Goal: Transaction & Acquisition: Book appointment/travel/reservation

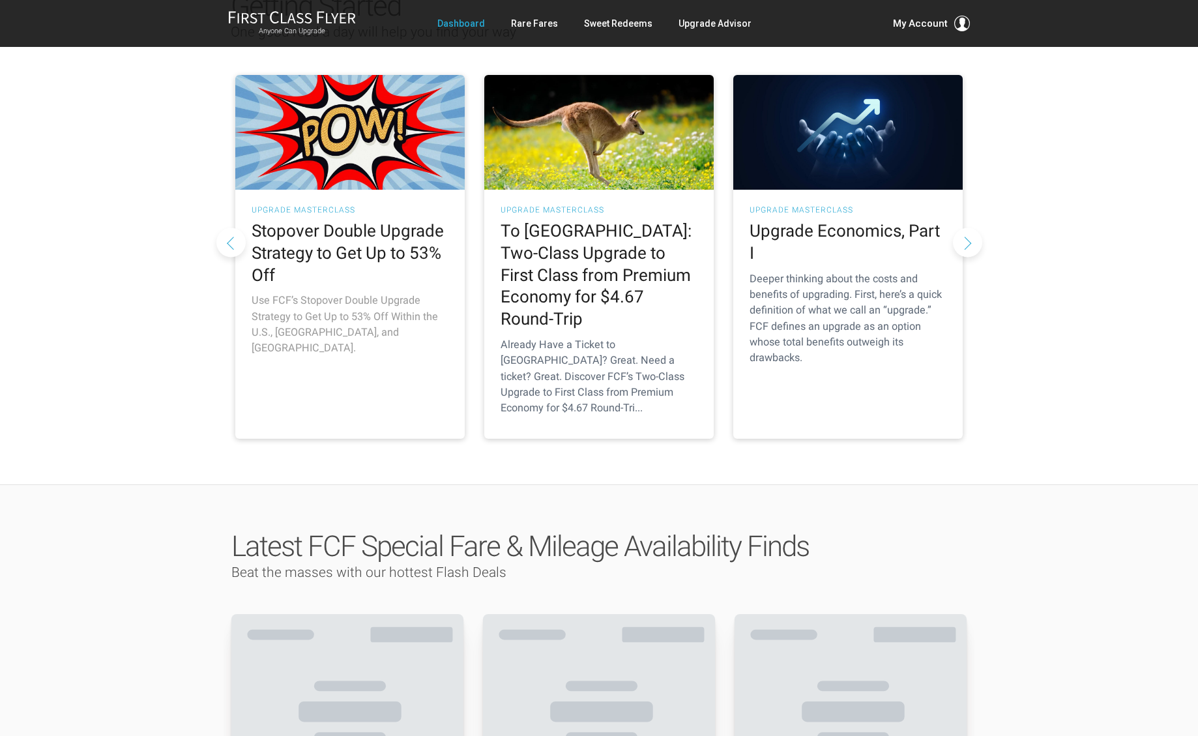
scroll to position [177, 0]
click at [347, 236] on h2 "Stopover Double Upgrade Strategy to Get Up to 53% Off" at bounding box center [350, 254] width 197 height 66
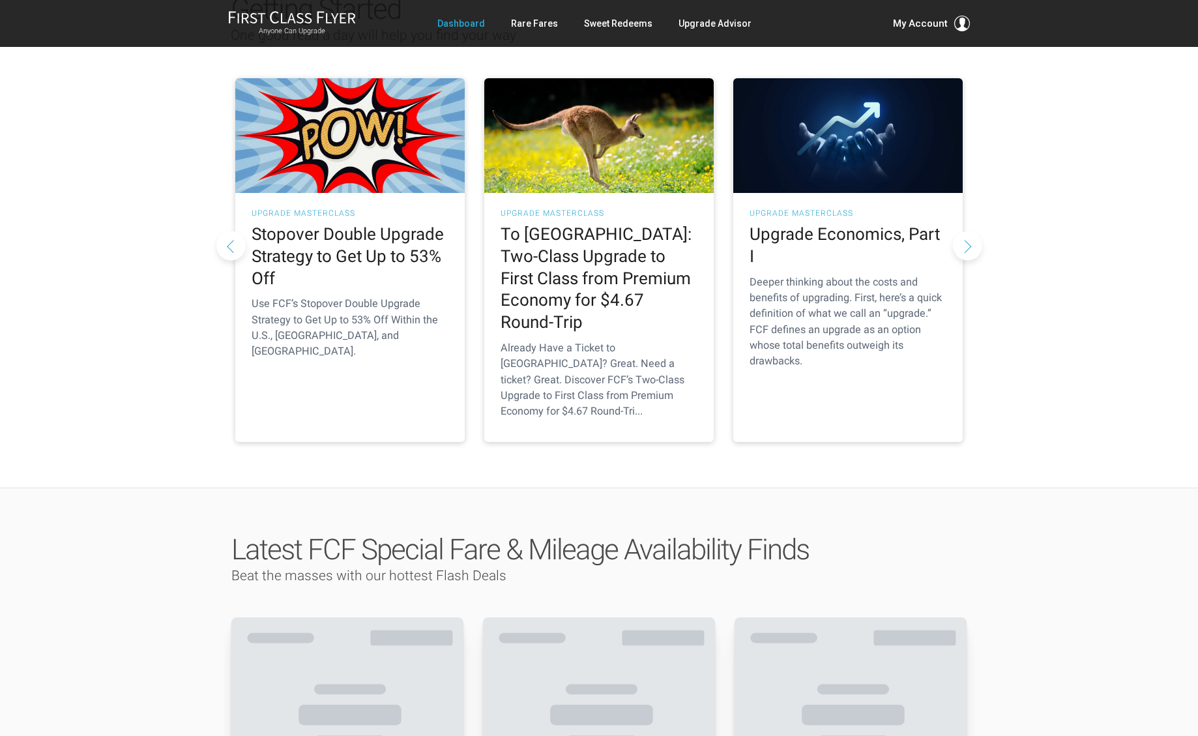
scroll to position [174, 0]
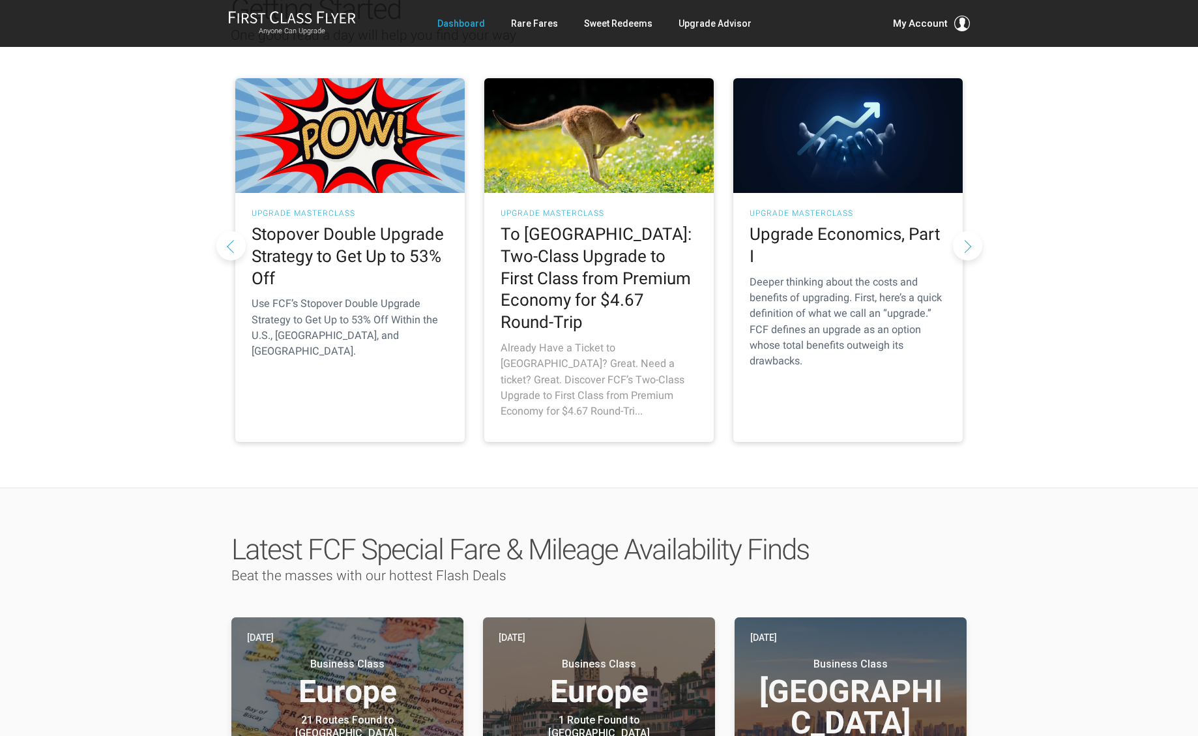
click at [615, 280] on h2 "To Australia: Two-Class Upgrade to First Class from Premium Economy for $4.67 R…" at bounding box center [599, 279] width 197 height 110
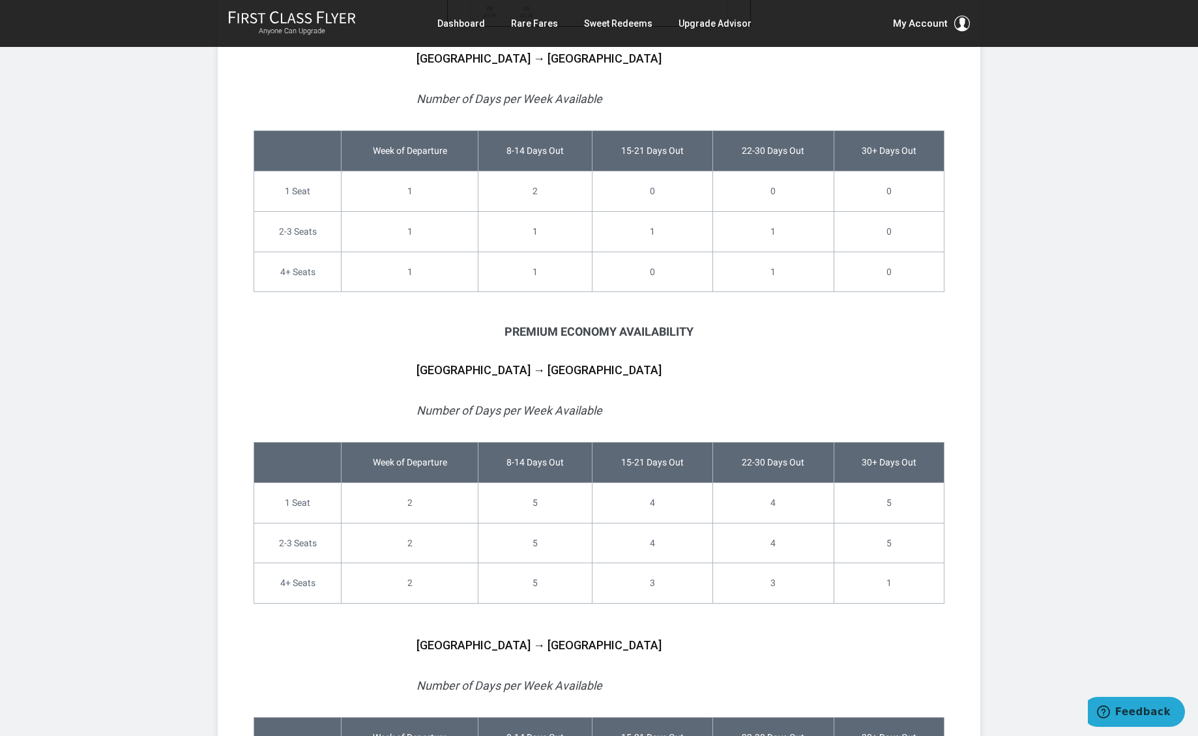
scroll to position [7179, 0]
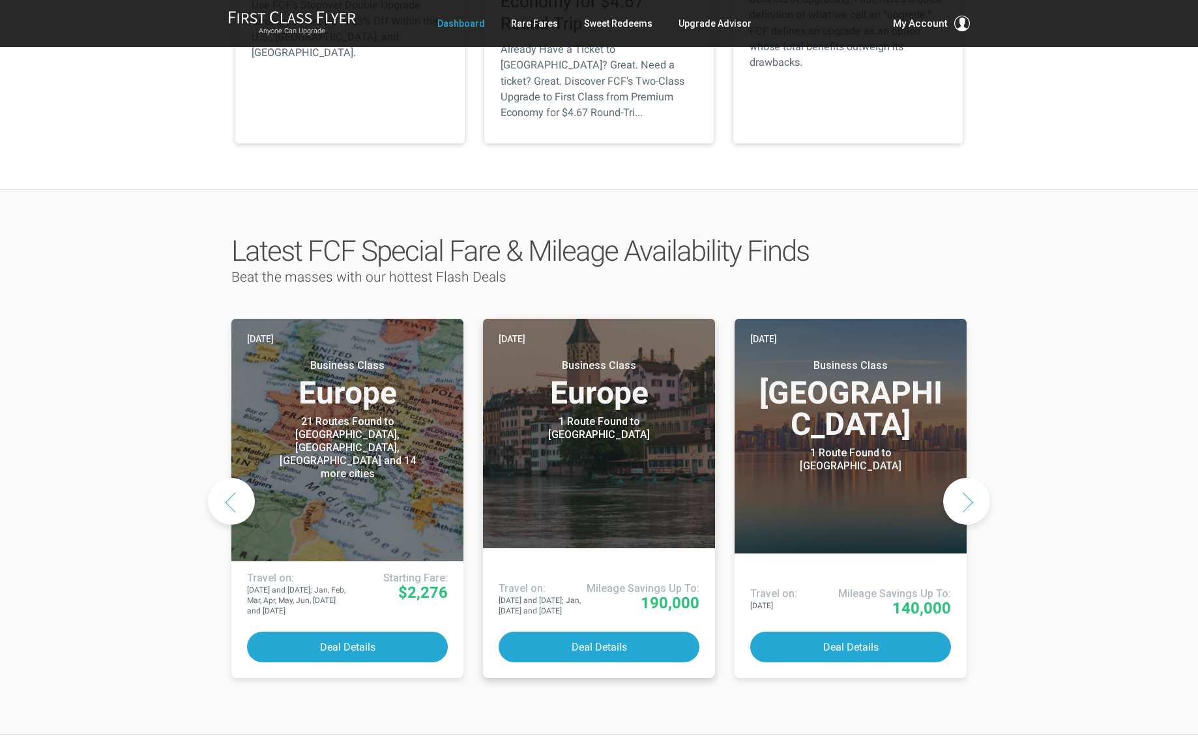
scroll to position [473, 0]
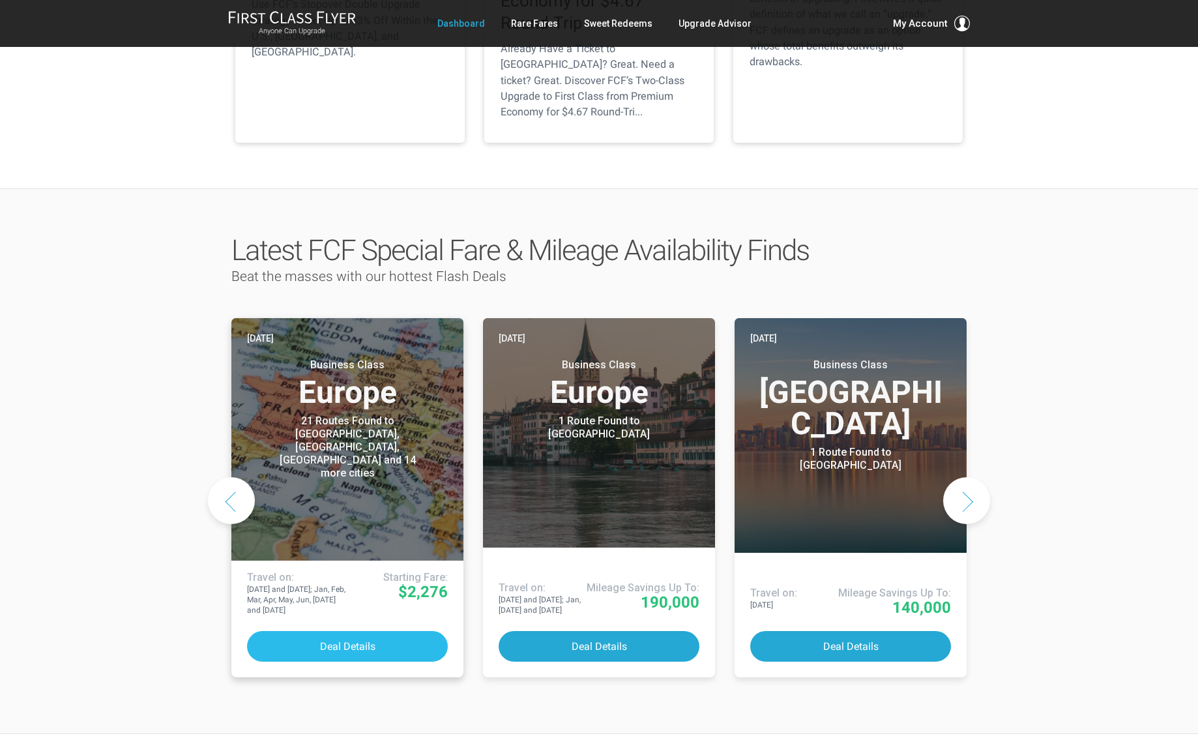
click at [338, 631] on button "Deal Details" at bounding box center [347, 646] width 201 height 31
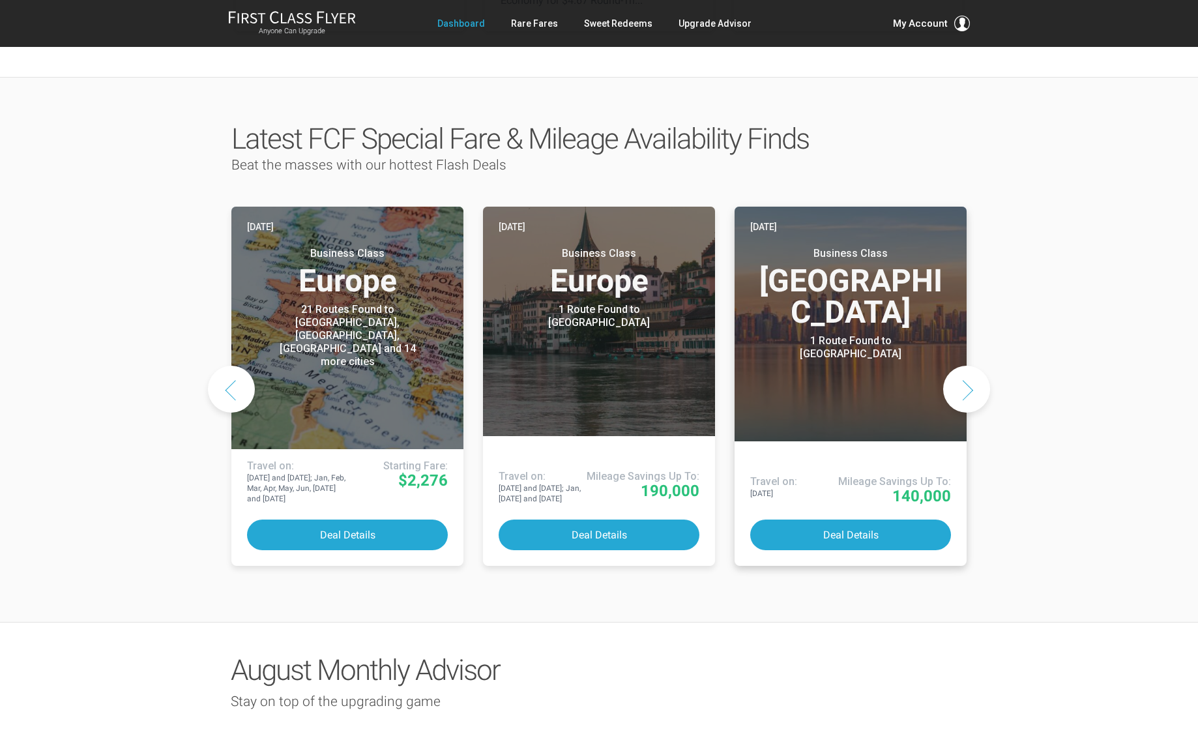
scroll to position [585, 0]
click at [847, 486] on link "Today Business Class Middle East 1 Route Found to Doha Use These Miles / Points…" at bounding box center [850, 386] width 232 height 359
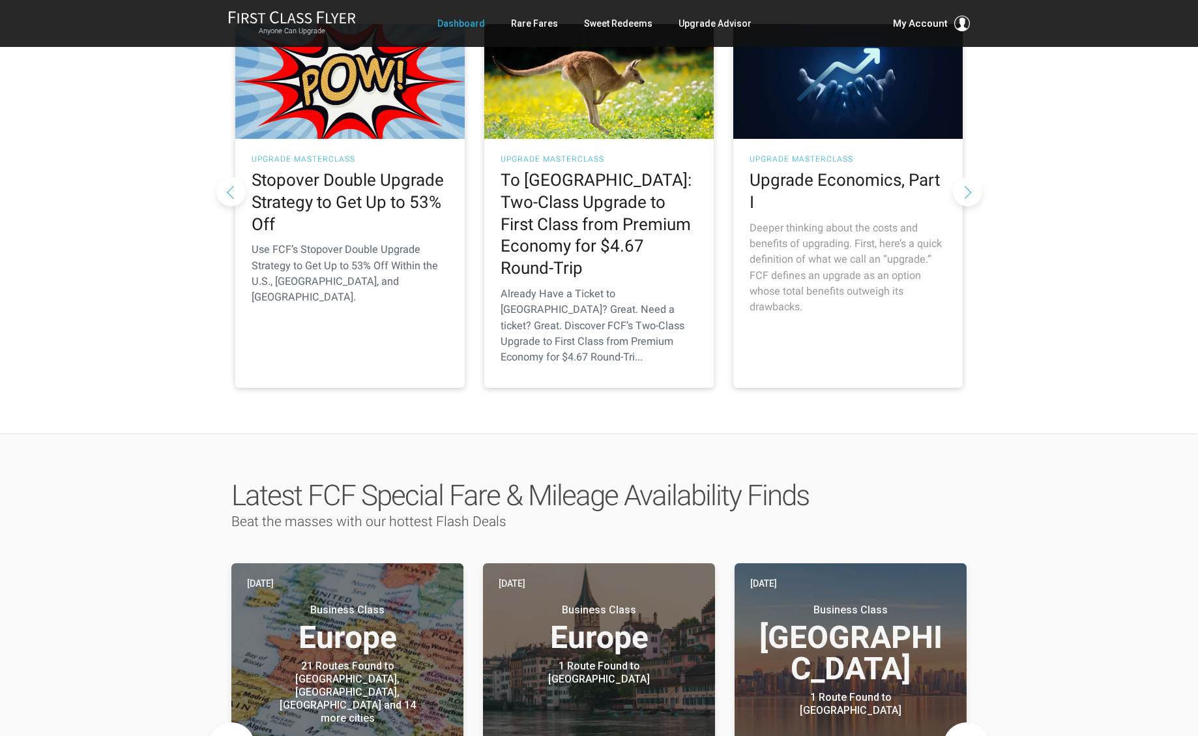
scroll to position [201, 0]
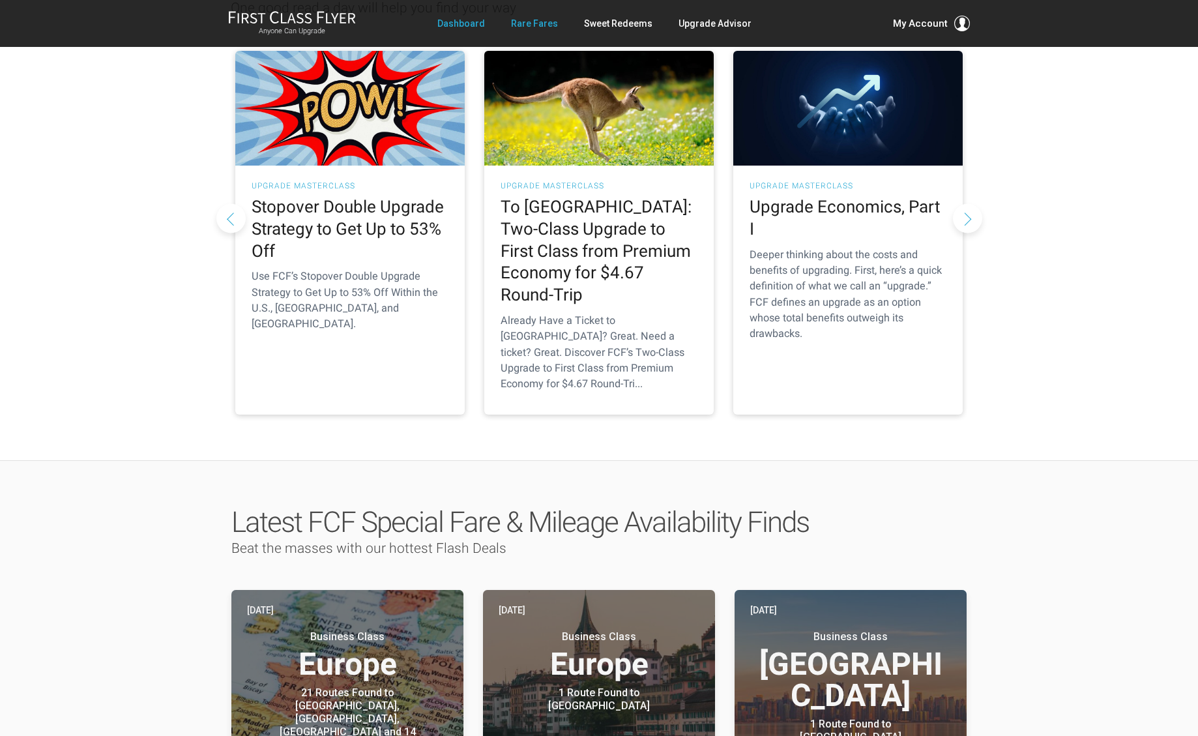
click at [534, 22] on link "Rare Fares" at bounding box center [534, 23] width 47 height 23
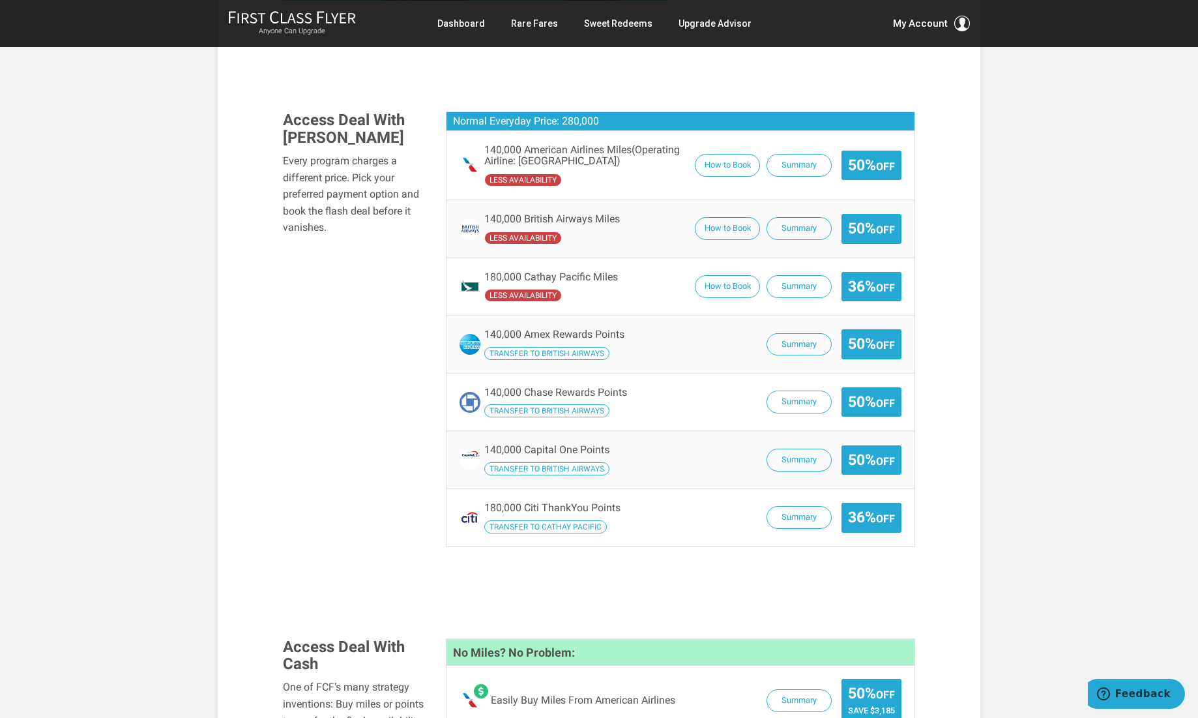
scroll to position [826, 0]
click at [730, 154] on button "How to Book" at bounding box center [727, 165] width 65 height 23
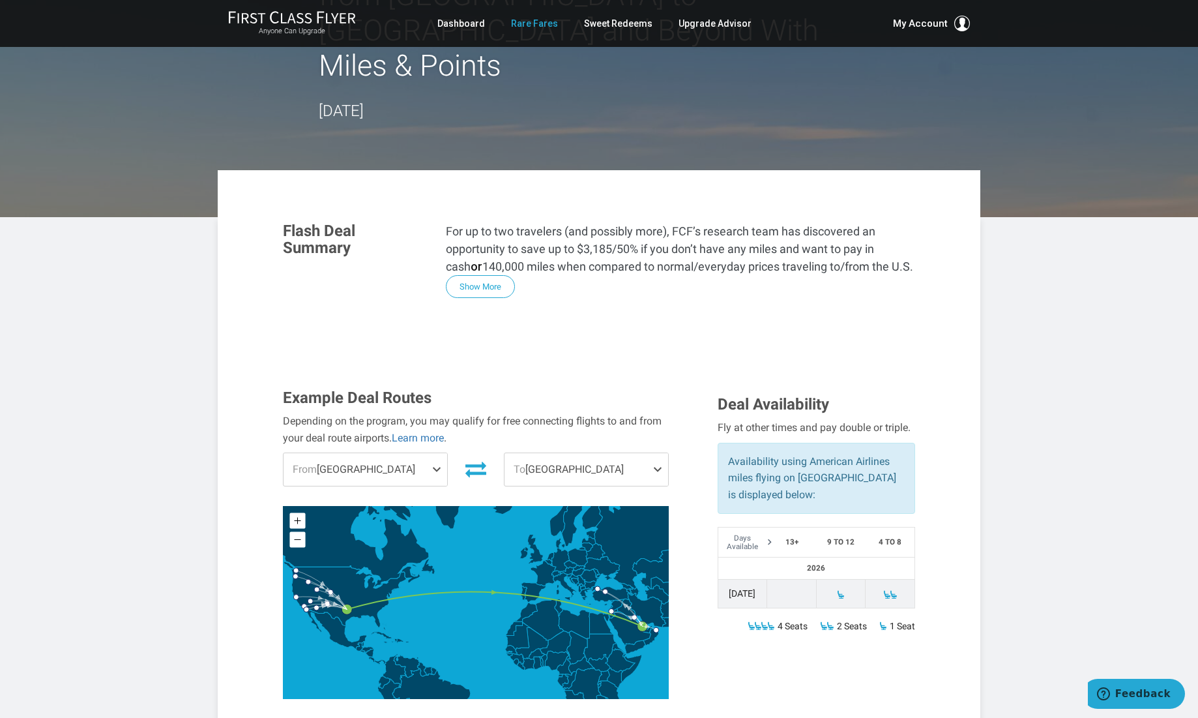
scroll to position [126, 0]
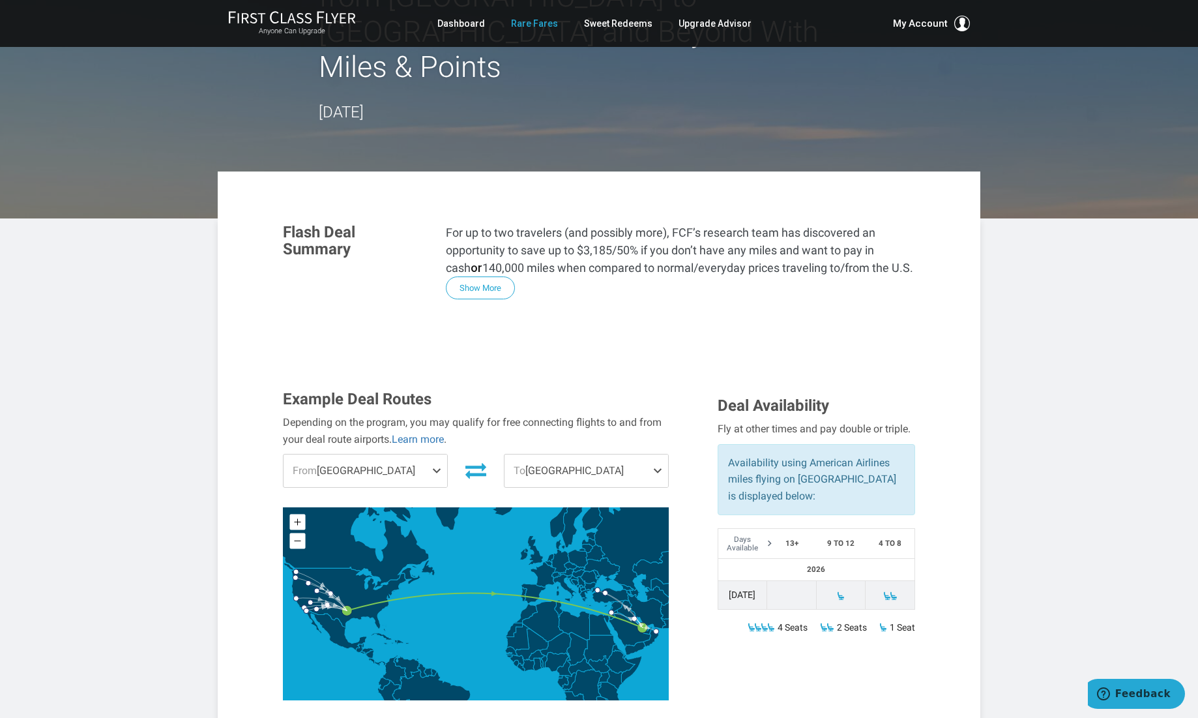
click at [541, 27] on link "Rare Fares" at bounding box center [534, 23] width 47 height 23
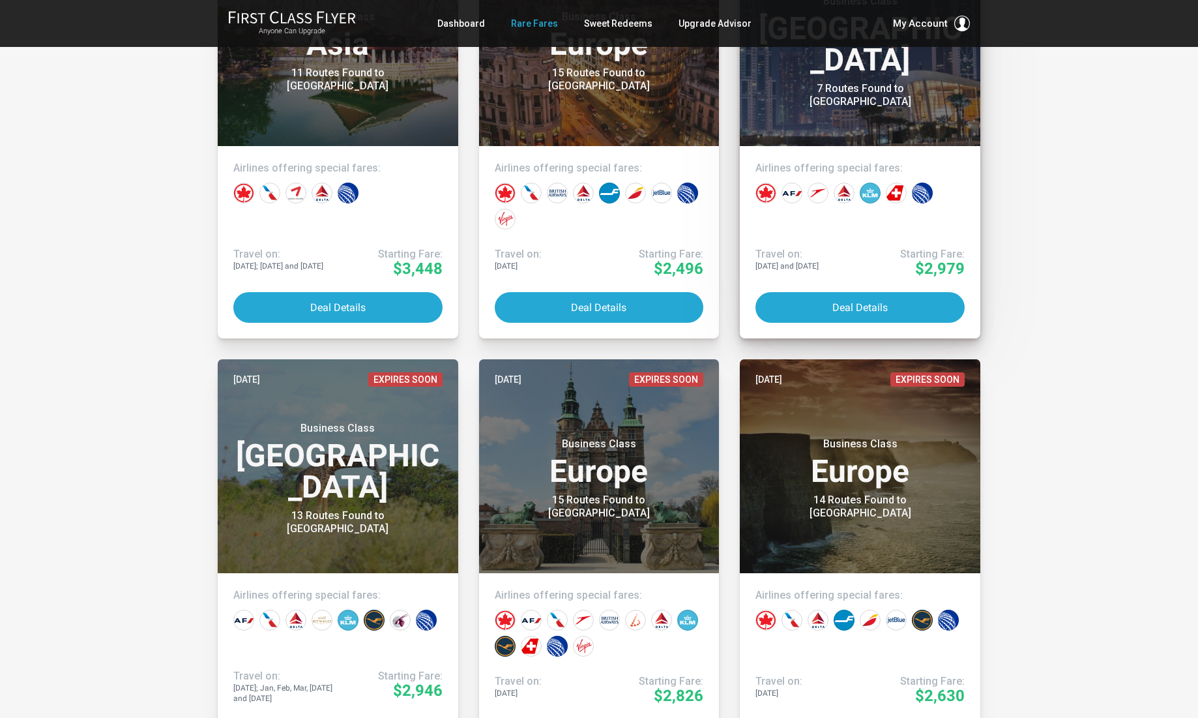
scroll to position [1262, 0]
click at [852, 306] on button "Deal Details" at bounding box center [859, 307] width 209 height 31
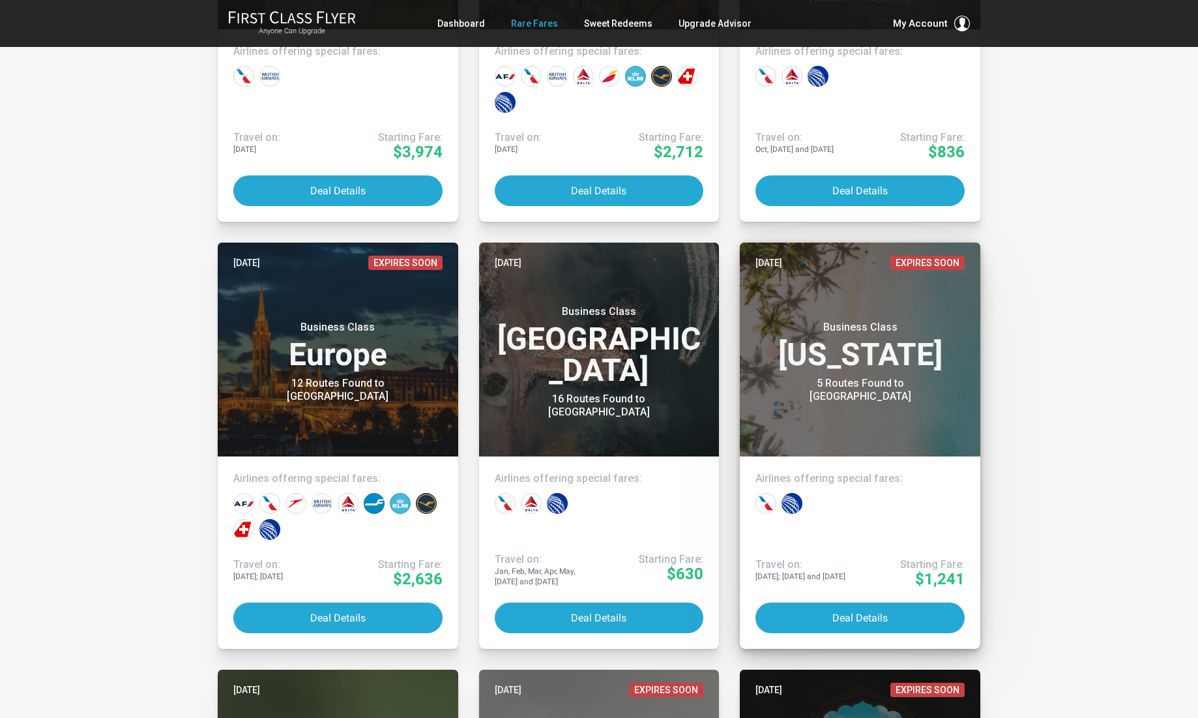
scroll to position [2232, 0]
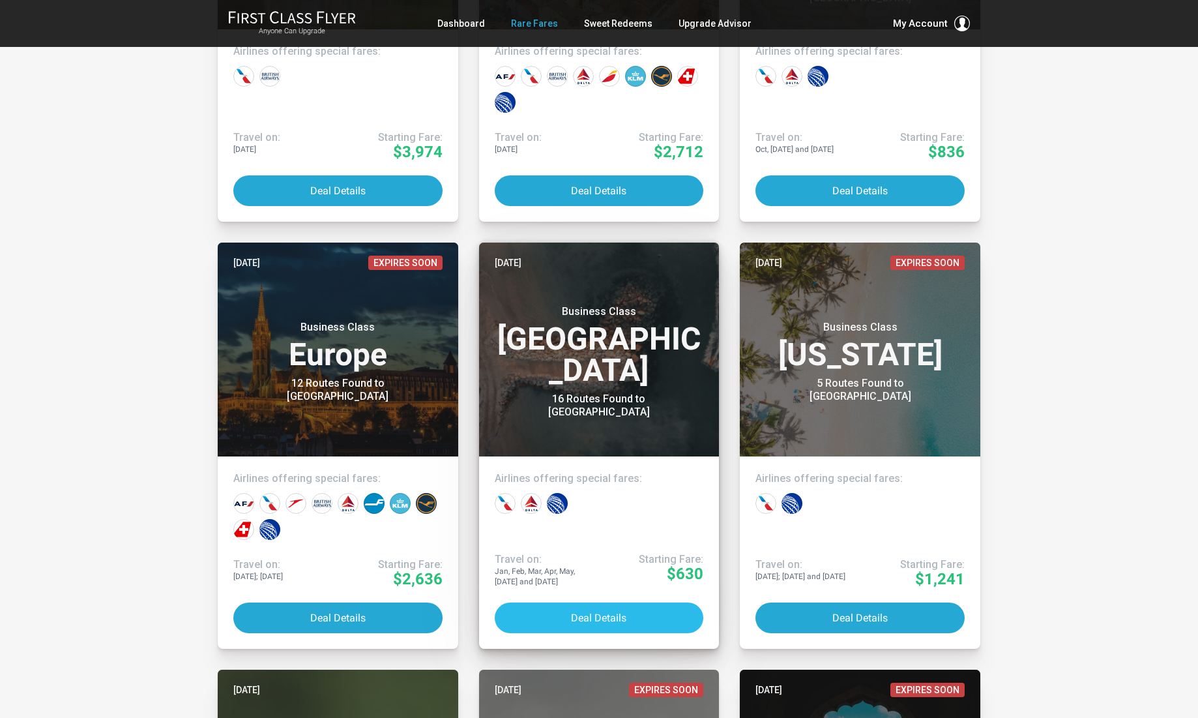
click at [590, 617] on button "Deal Details" at bounding box center [599, 617] width 209 height 31
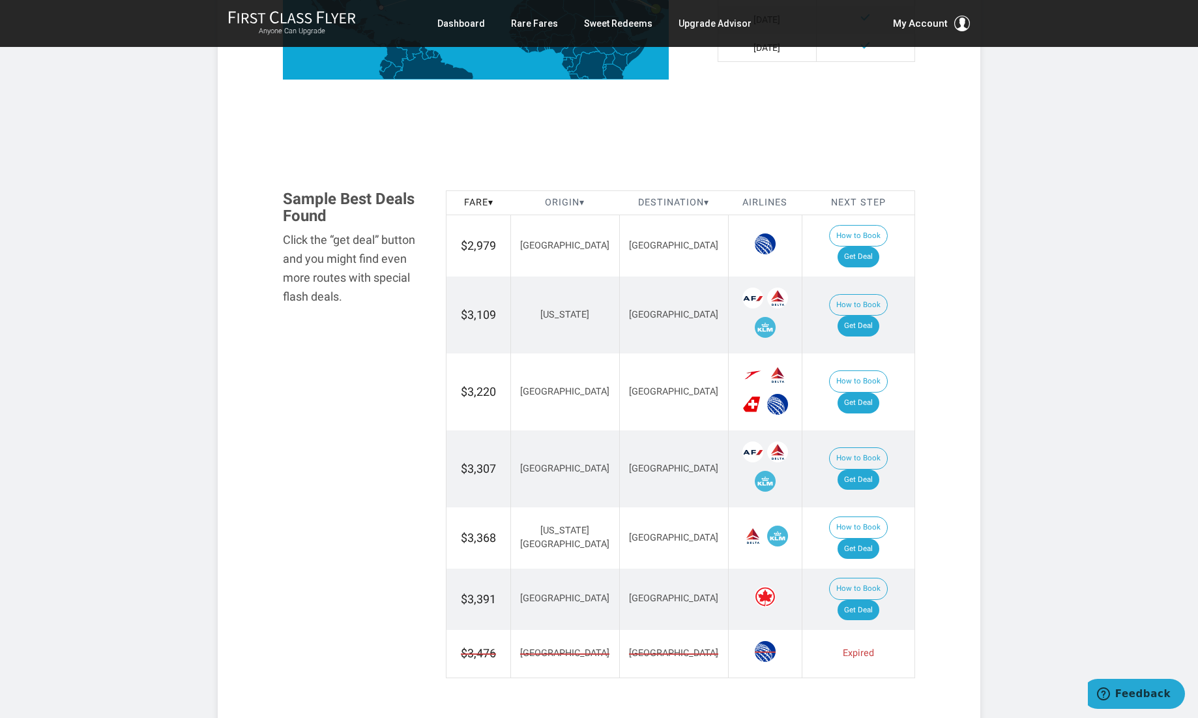
scroll to position [643, 0]
click at [867, 600] on link "Get Deal" at bounding box center [858, 610] width 42 height 21
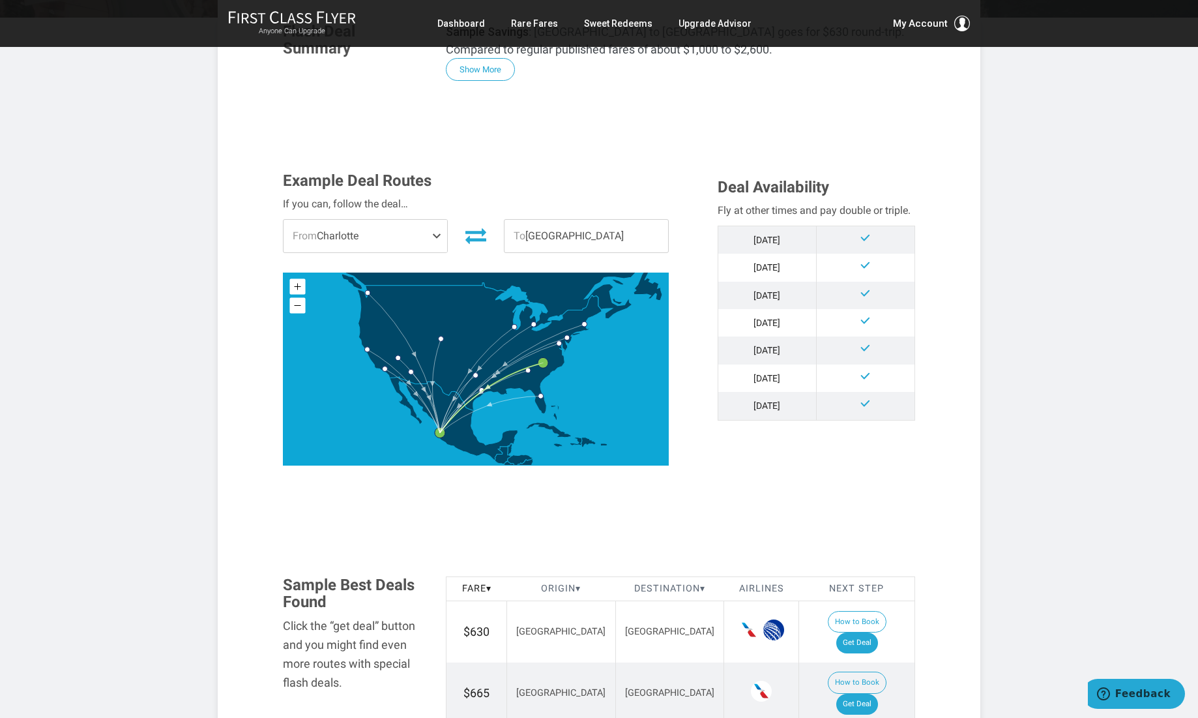
scroll to position [291, 0]
click at [377, 220] on span "From Charlotte" at bounding box center [365, 236] width 164 height 33
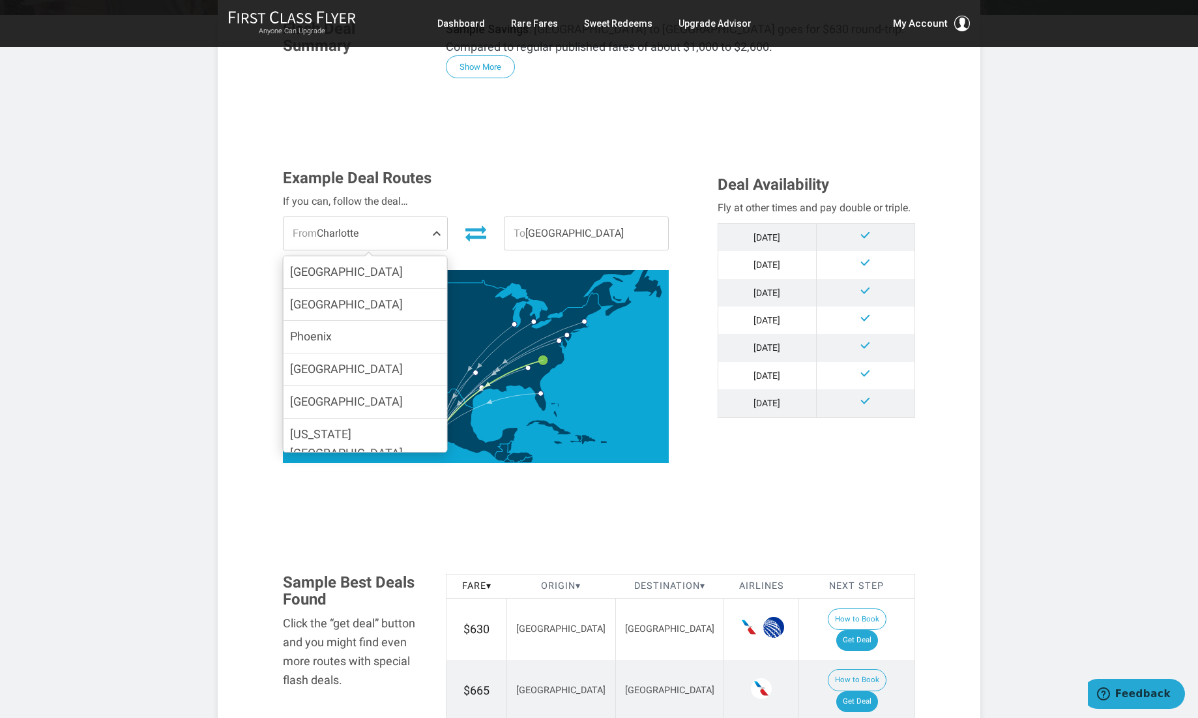
scroll to position [297, 0]
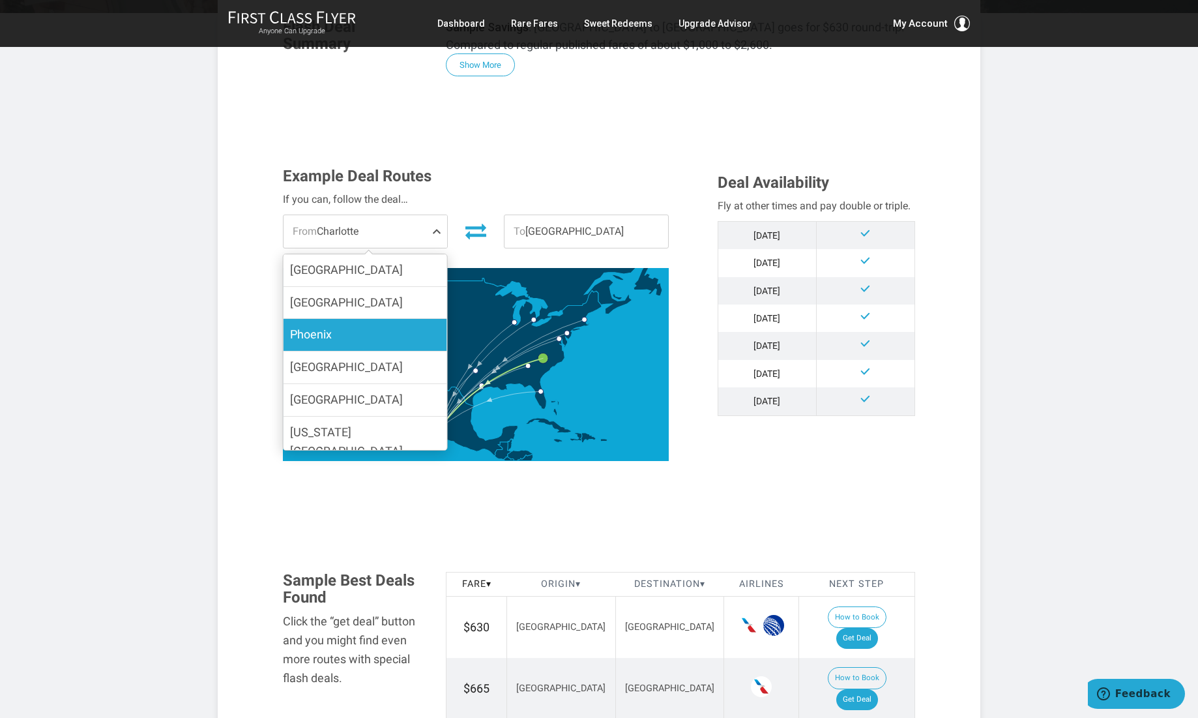
click at [343, 319] on label "Phoenix" at bounding box center [365, 335] width 164 height 32
click at [0, 0] on input "Phoenix" at bounding box center [0, 0] width 0 height 0
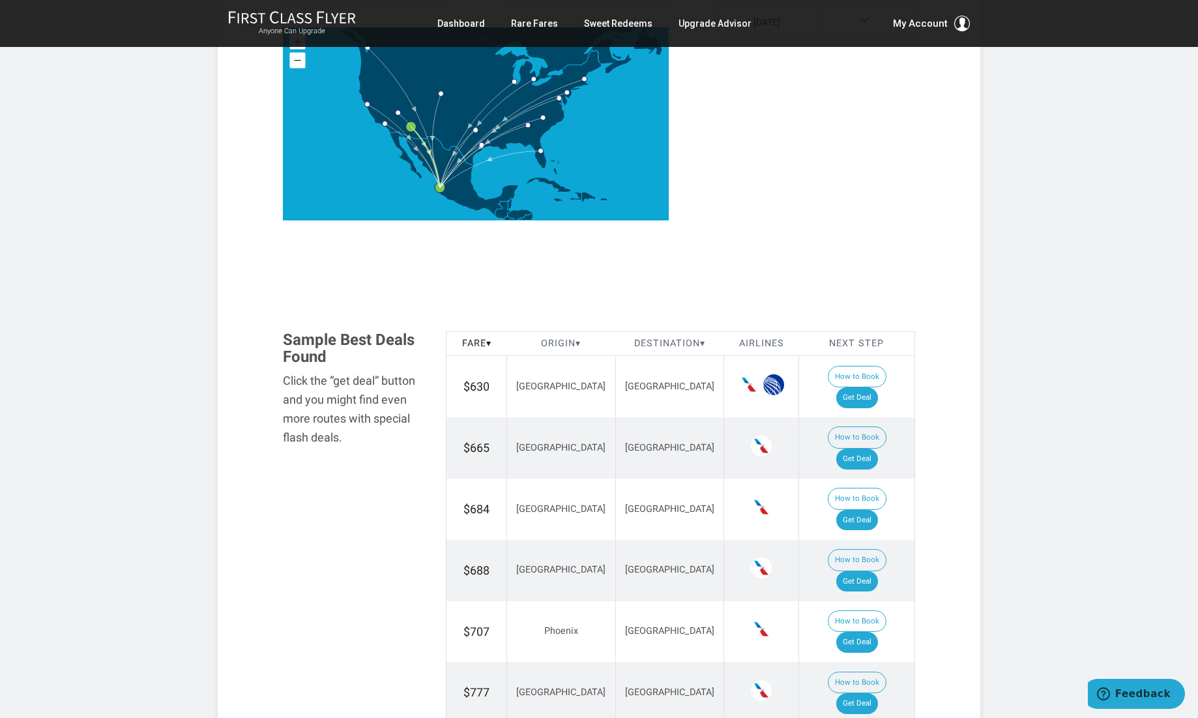
scroll to position [538, 0]
click at [873, 631] on link "Get Deal" at bounding box center [857, 641] width 42 height 21
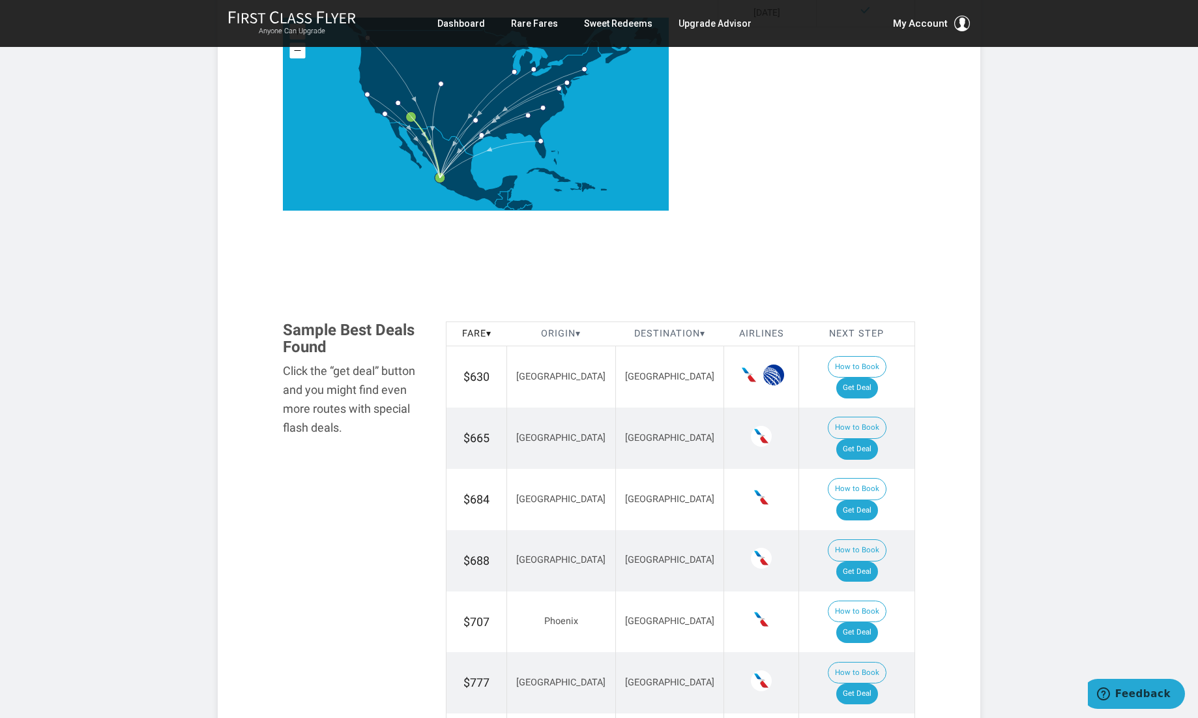
scroll to position [552, 0]
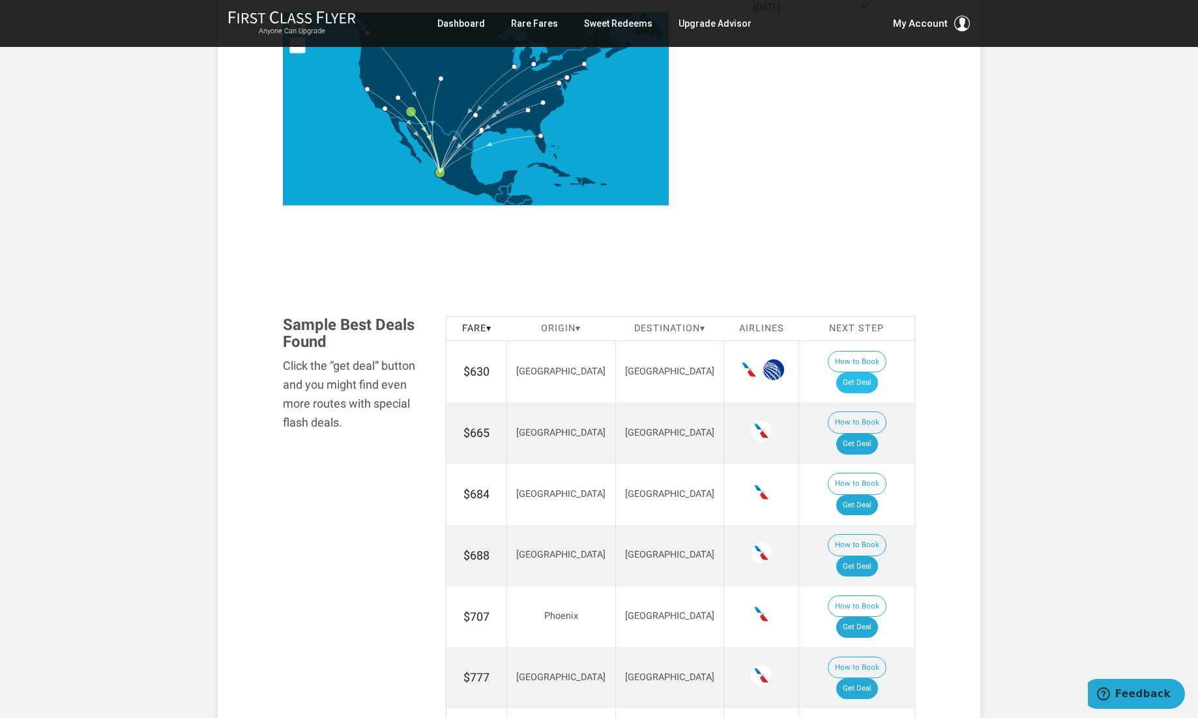
click at [864, 372] on link "Get Deal" at bounding box center [857, 382] width 42 height 21
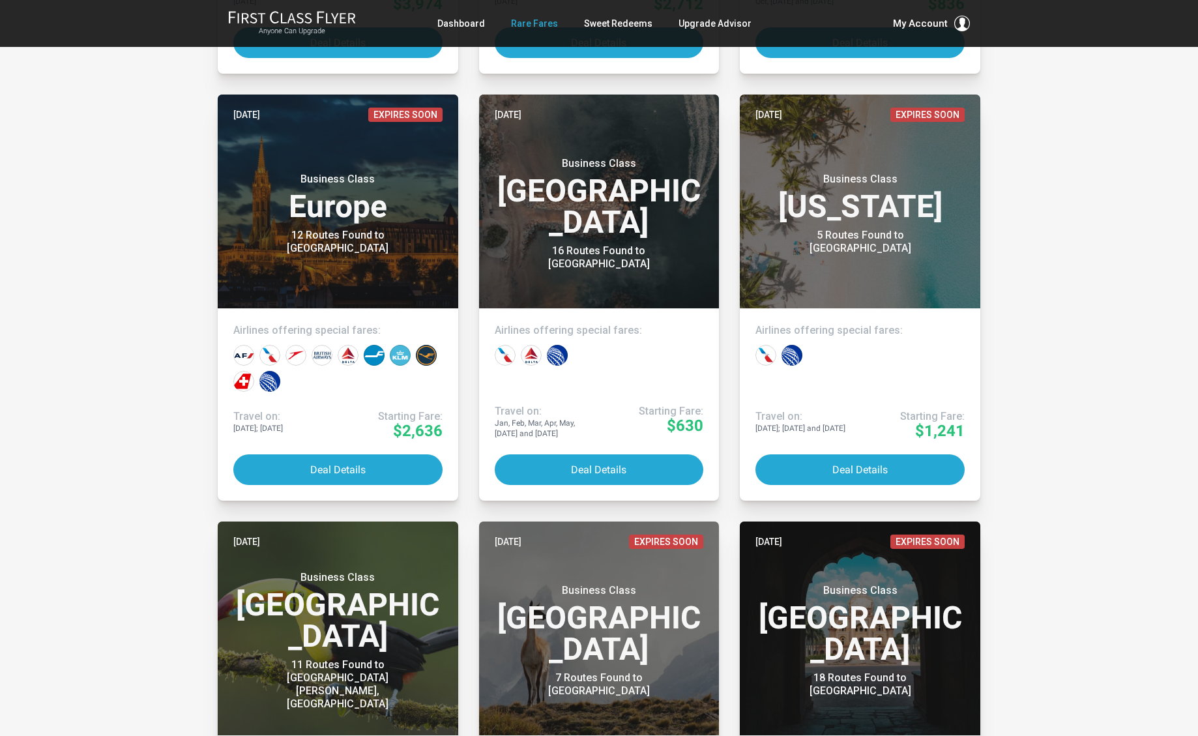
scroll to position [2386, 0]
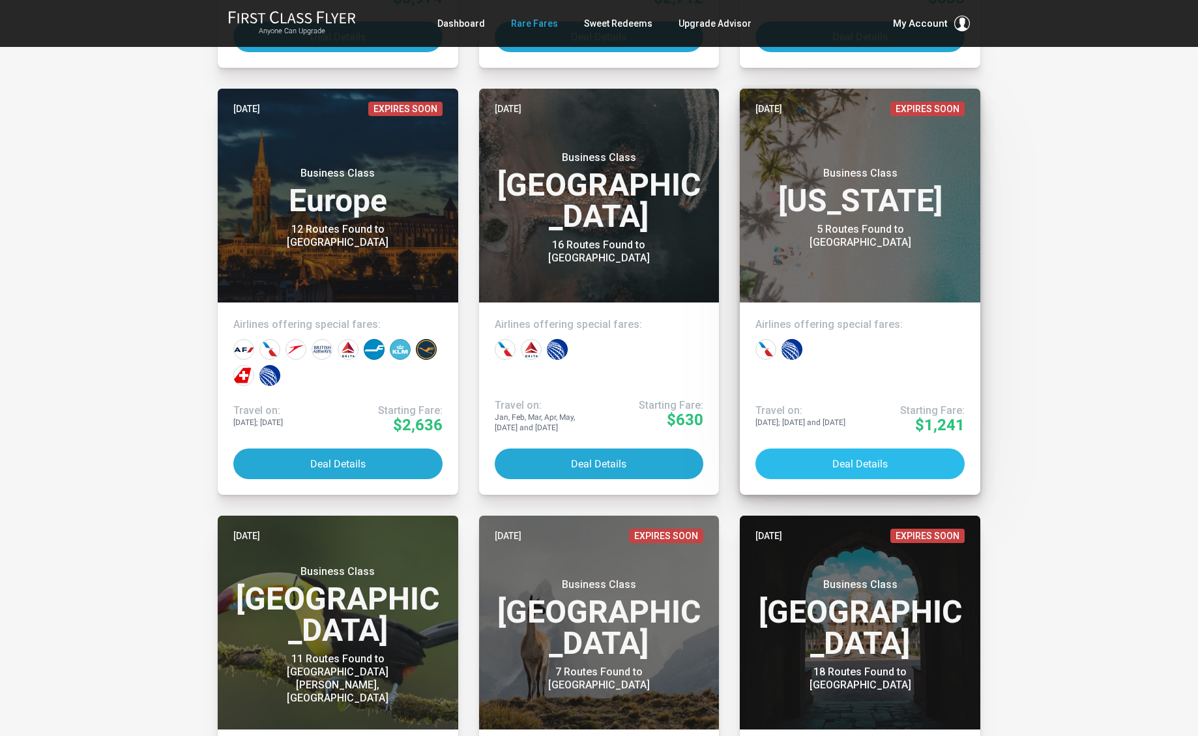
click at [861, 454] on button "Deal Details" at bounding box center [859, 463] width 209 height 31
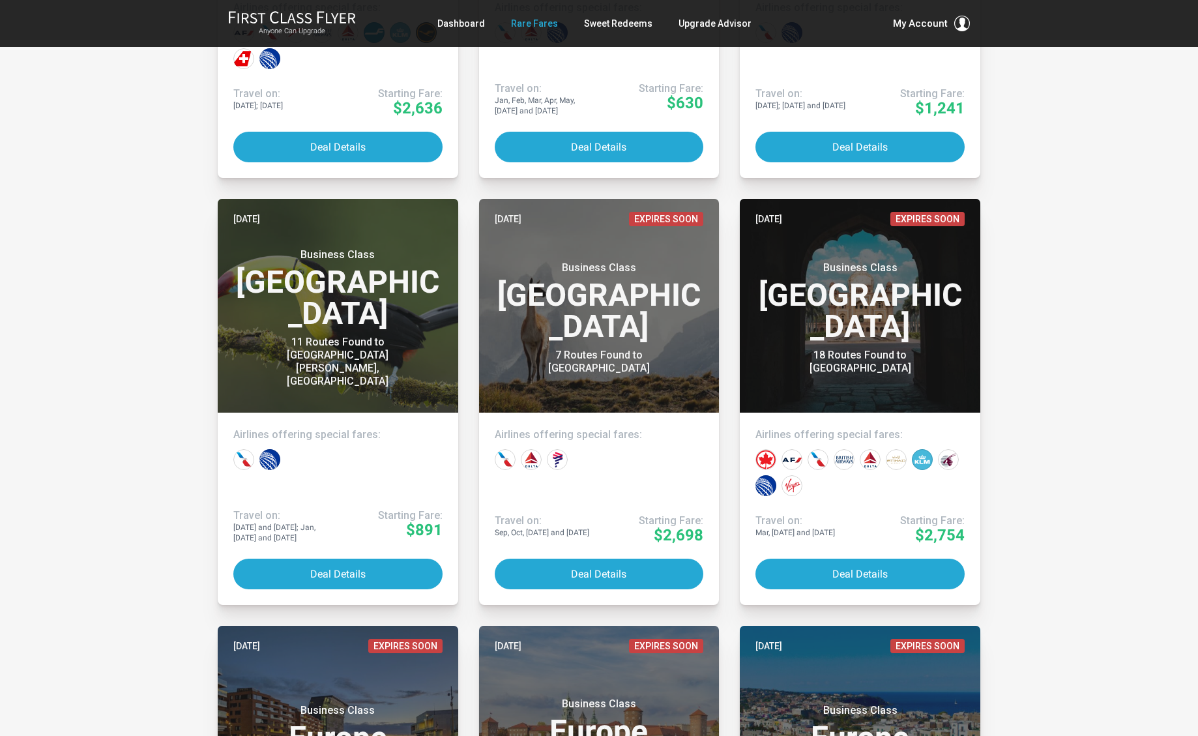
scroll to position [2704, 0]
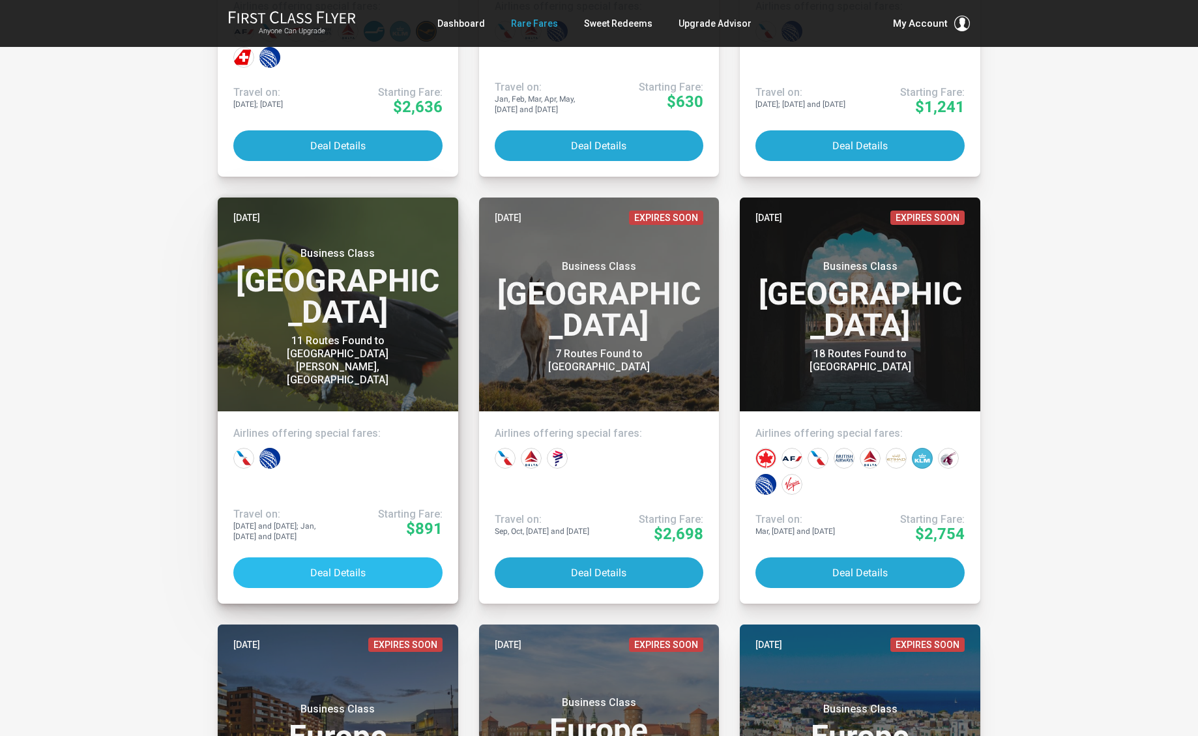
click at [344, 566] on button "Deal Details" at bounding box center [337, 572] width 209 height 31
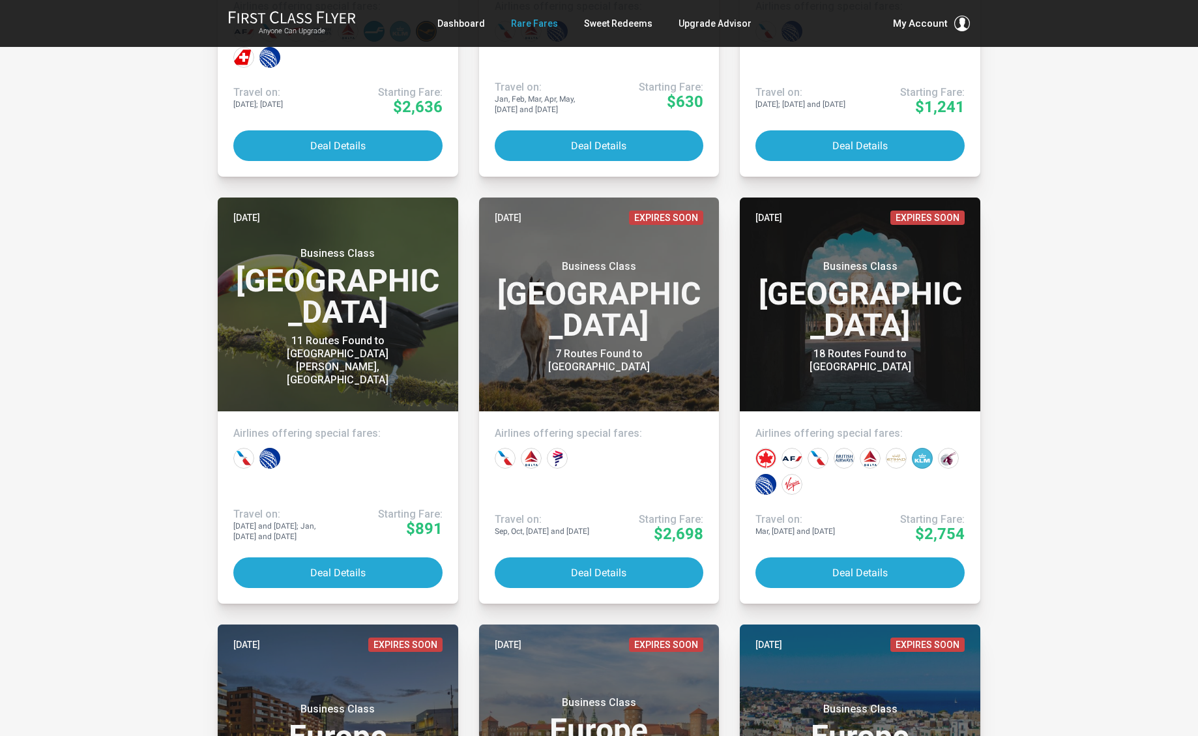
scroll to position [2701, 1]
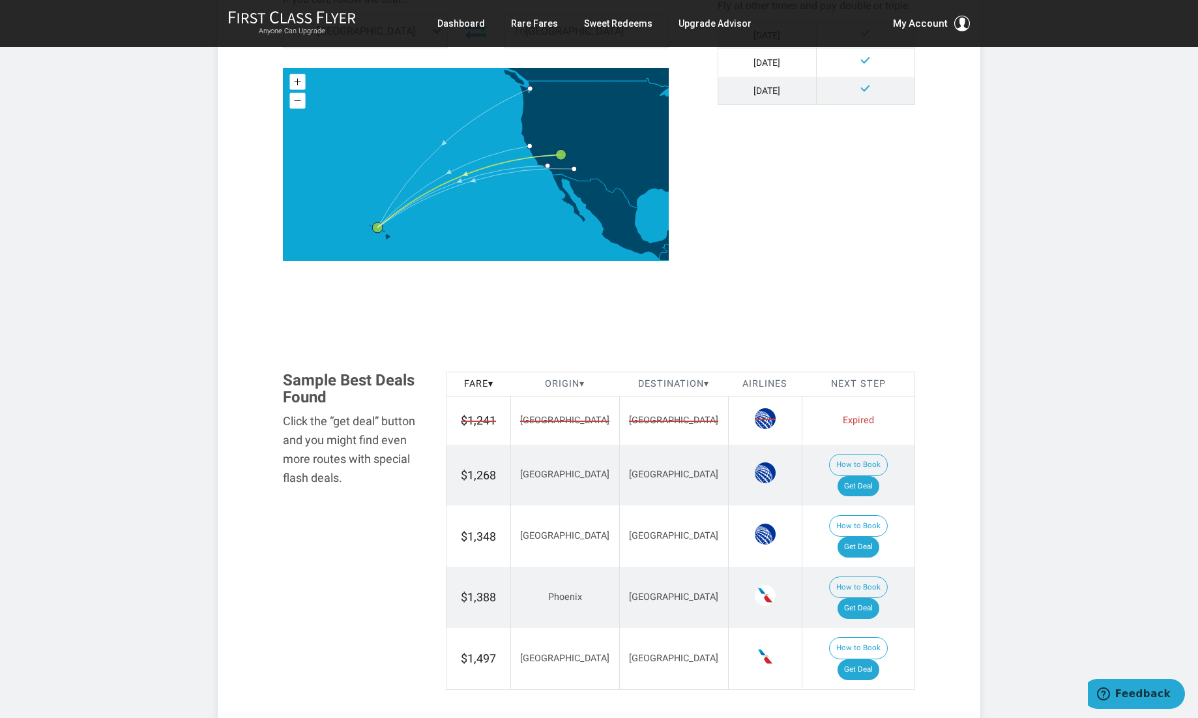
scroll to position [497, 0]
click at [875, 476] on link "Get Deal" at bounding box center [858, 486] width 42 height 21
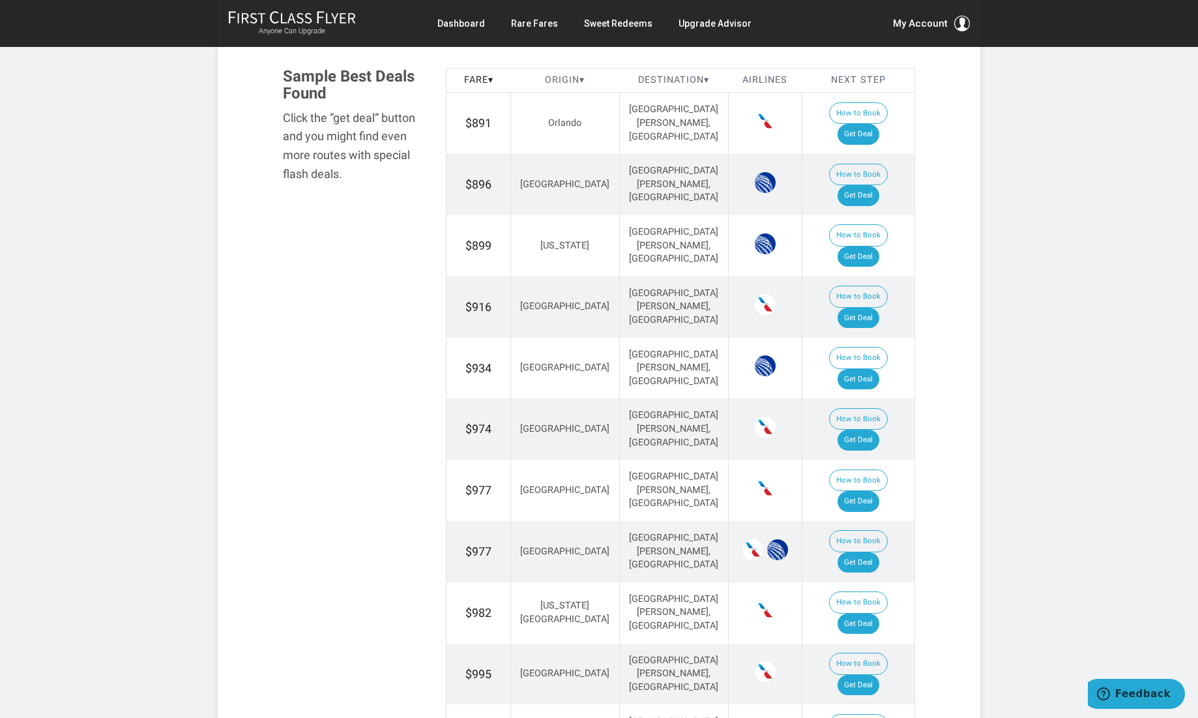
scroll to position [845, 0]
